Goal: Task Accomplishment & Management: Complete application form

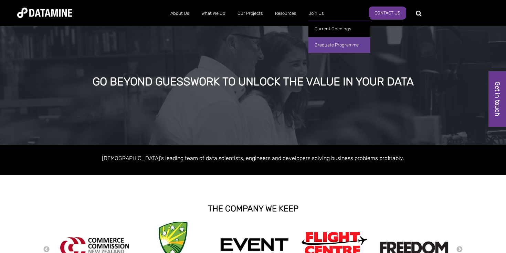
click at [322, 43] on link "Graduate Programme" at bounding box center [339, 45] width 62 height 16
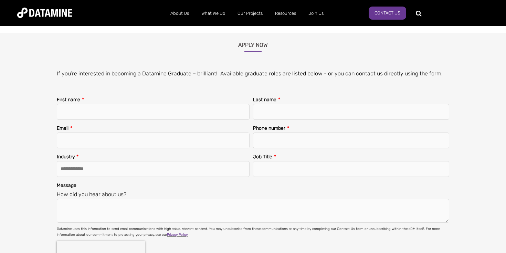
scroll to position [873, 0]
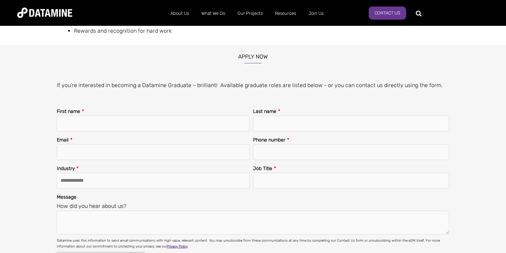
click at [106, 84] on p "If you’re interested in becoming a Datamine Graduate – brilliant! Available gra…" at bounding box center [256, 85] width 398 height 9
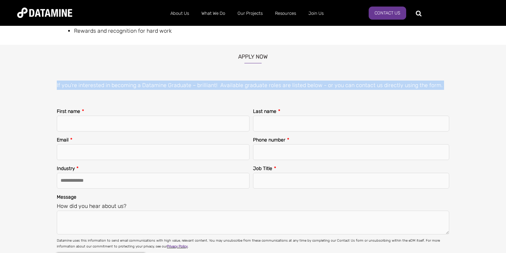
click at [106, 84] on p "If you’re interested in becoming a Datamine Graduate – brilliant! Available gra…" at bounding box center [256, 85] width 398 height 9
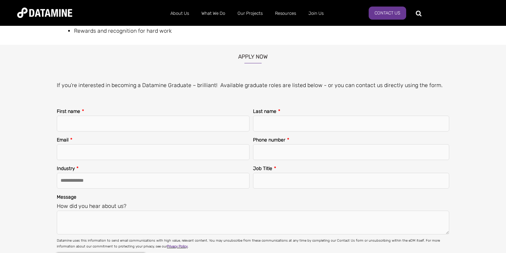
click at [155, 59] on h3 "Apply now" at bounding box center [253, 54] width 506 height 19
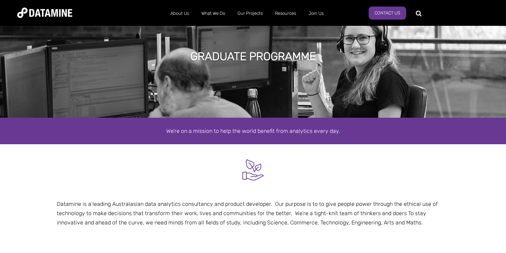
scroll to position [0, 0]
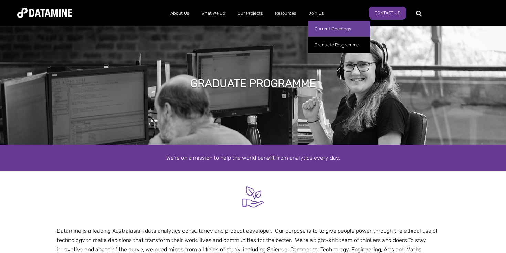
click at [325, 30] on link "Current Openings" at bounding box center [339, 29] width 62 height 16
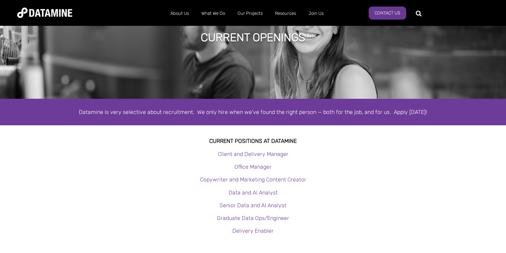
scroll to position [47, 0]
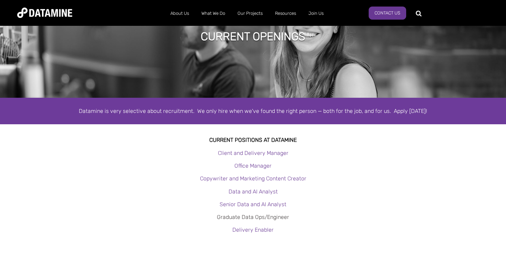
click at [236, 215] on link "Graduate Data Ops/Engineer" at bounding box center [253, 217] width 72 height 7
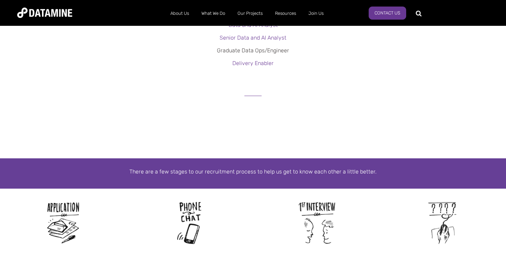
scroll to position [180, 0]
